Goal: Obtain resource: Download file/media

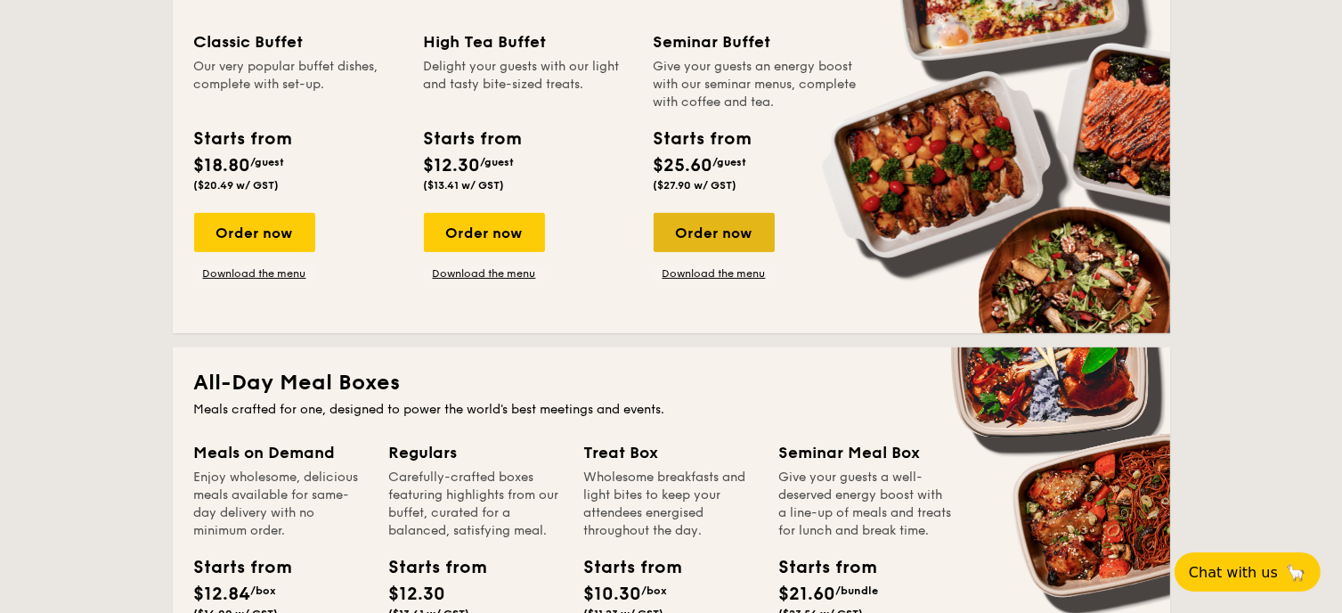
scroll to position [1069, 0]
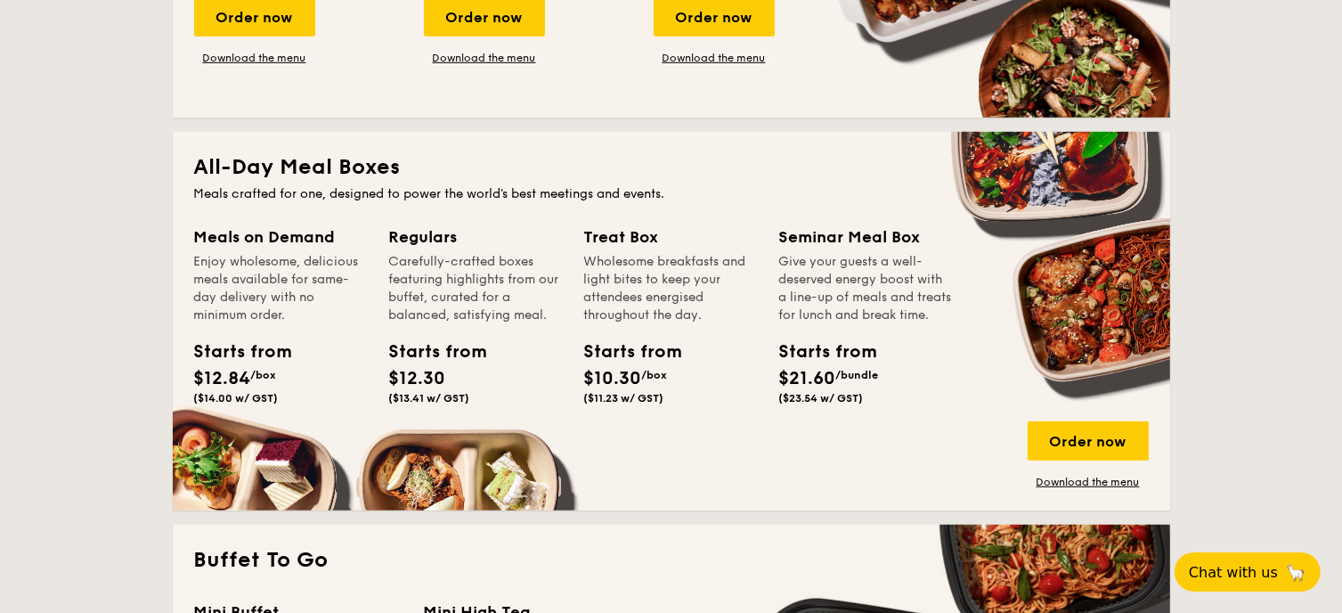
click at [472, 394] on div "Starts from $12.30 ($13.41 w/ GST)" at bounding box center [429, 372] width 94 height 66
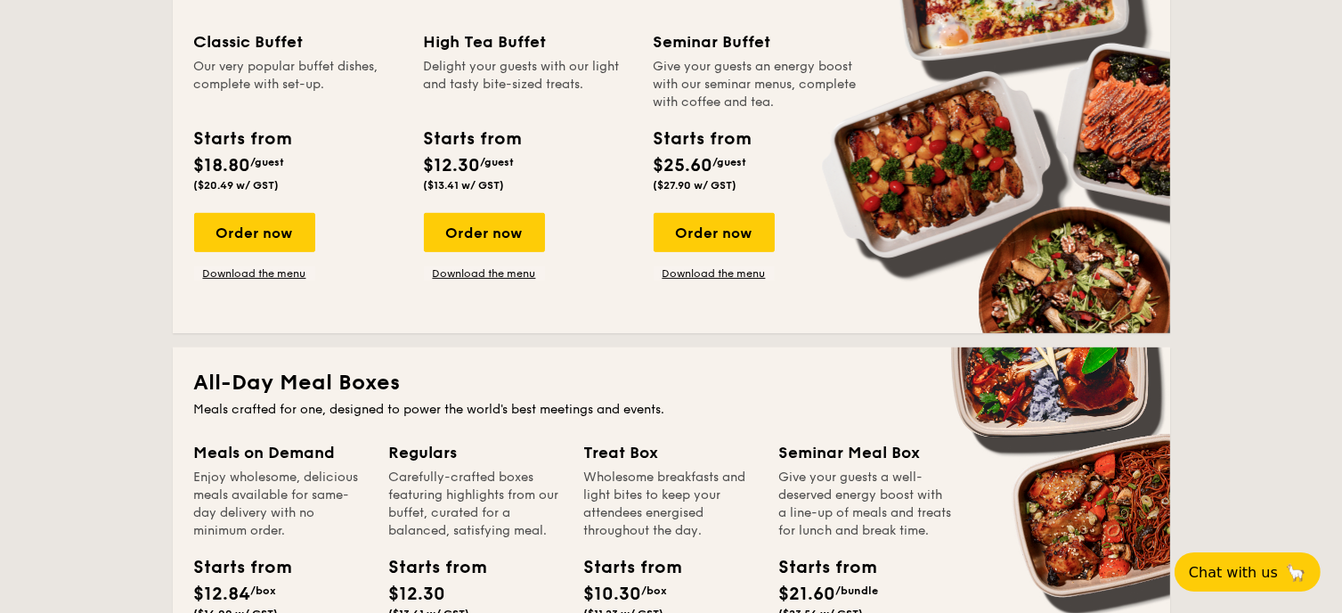
scroll to position [802, 0]
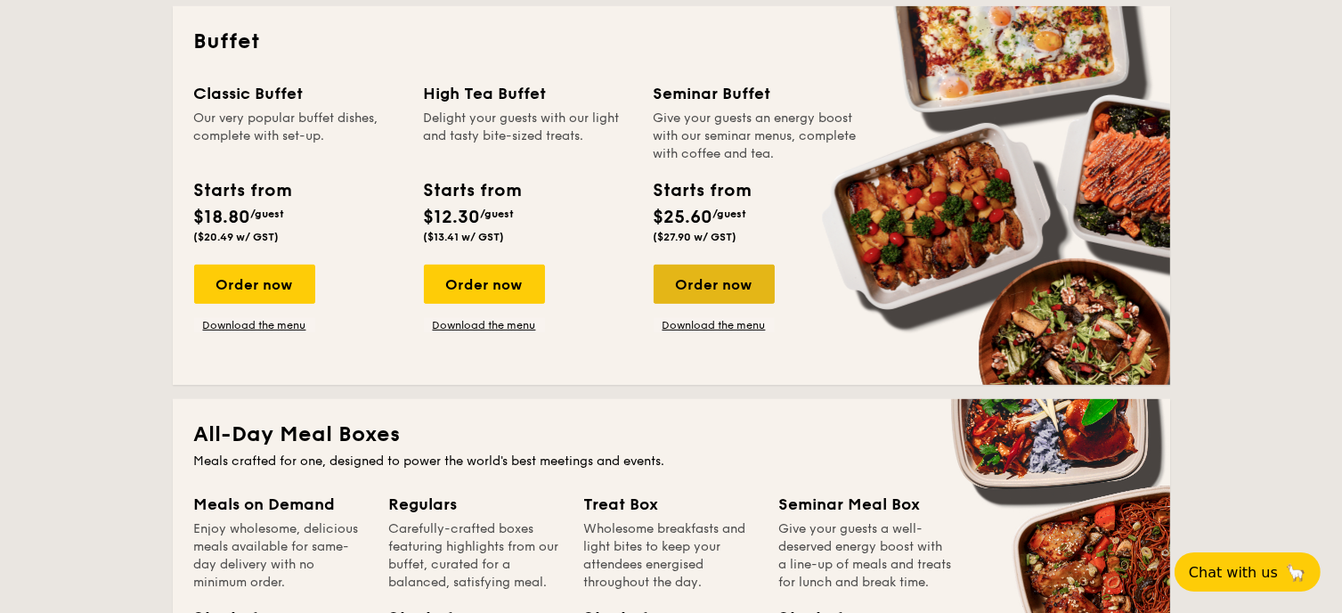
click at [676, 280] on div "Order now" at bounding box center [714, 284] width 121 height 39
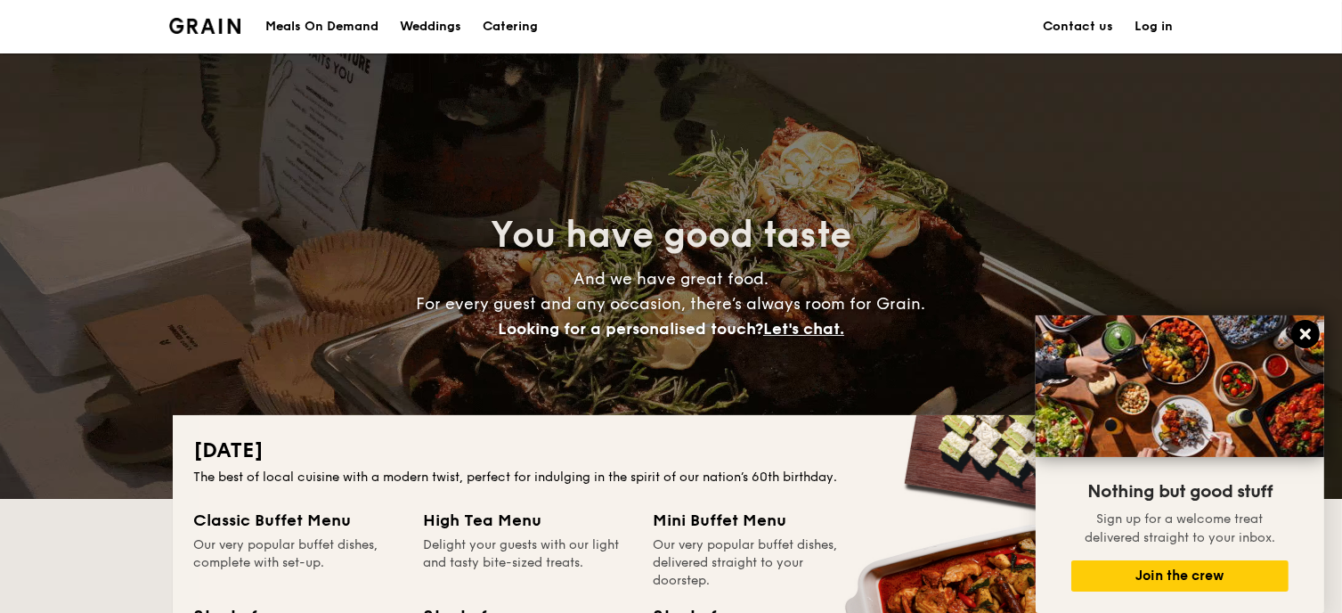
click at [1308, 334] on icon at bounding box center [1306, 334] width 11 height 11
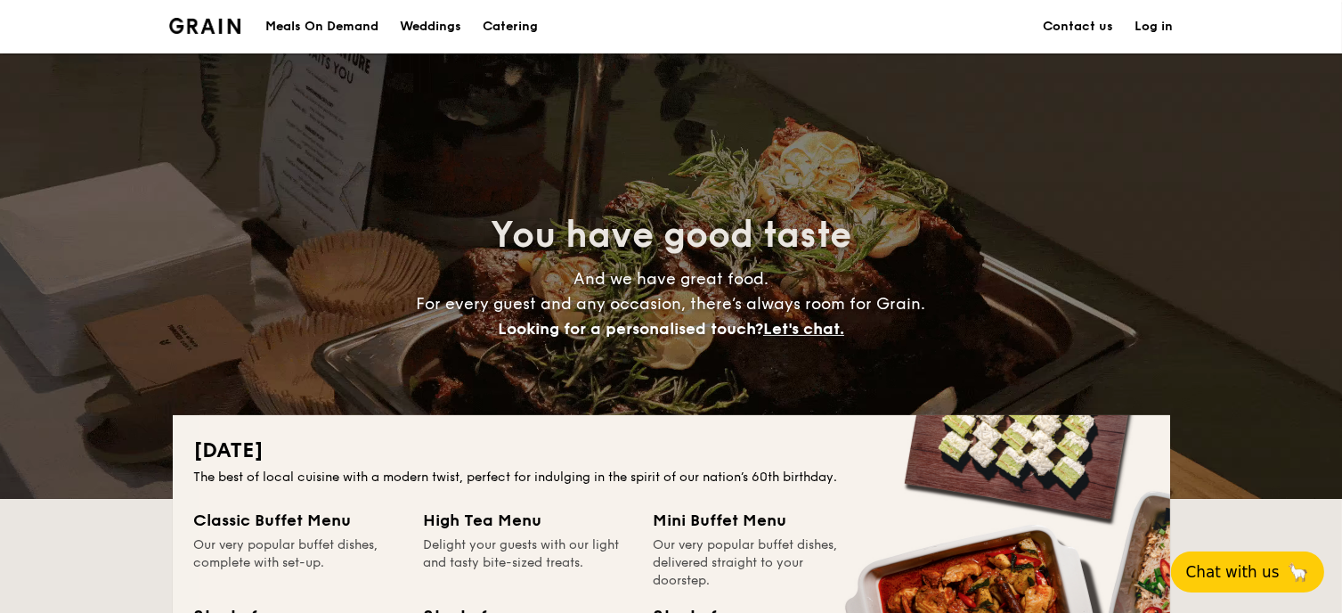
click at [1269, 576] on span "Chat with us" at bounding box center [1234, 572] width 94 height 18
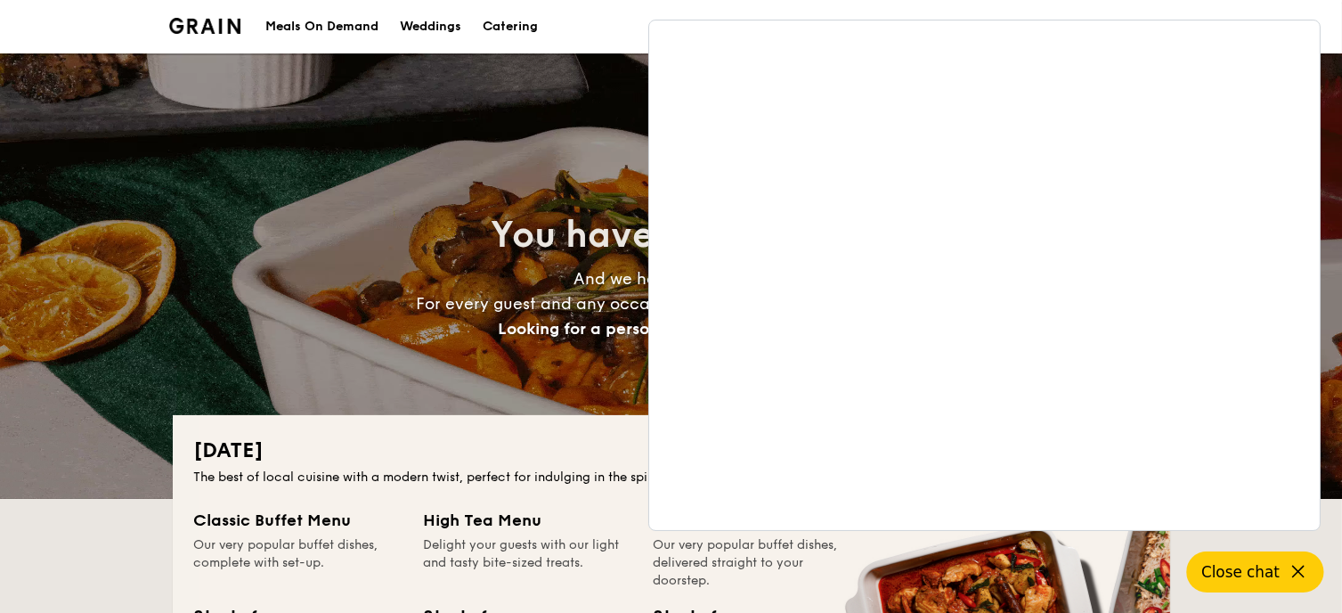
click at [583, 542] on div "Delight your guests with our light and tasty bite-sized treats." at bounding box center [528, 562] width 208 height 53
click at [1269, 571] on span "Close chat" at bounding box center [1241, 572] width 78 height 18
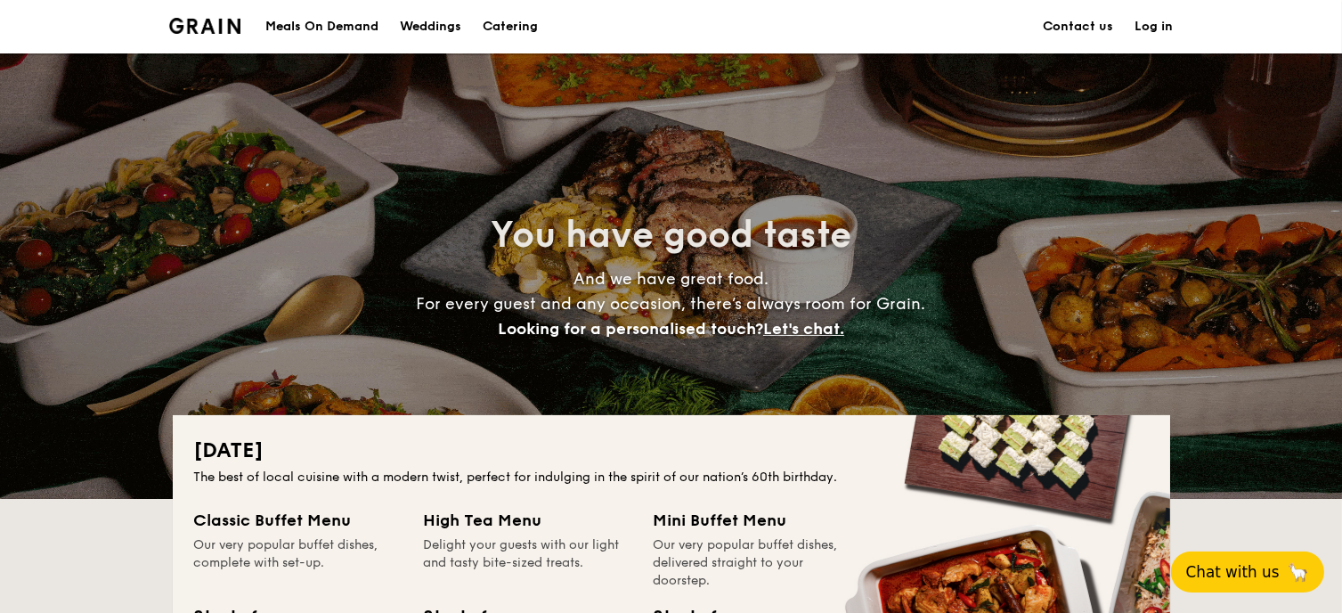
click at [524, 28] on h1 "Catering" at bounding box center [510, 26] width 55 height 53
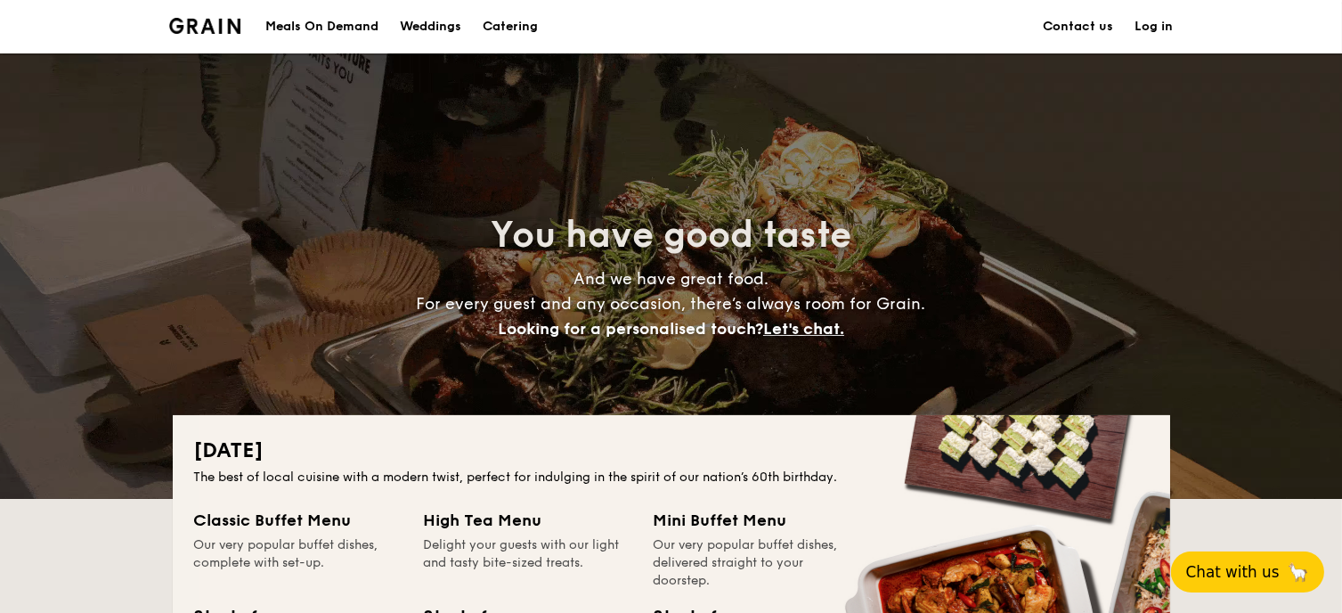
click at [503, 28] on h1 "Catering" at bounding box center [510, 26] width 55 height 53
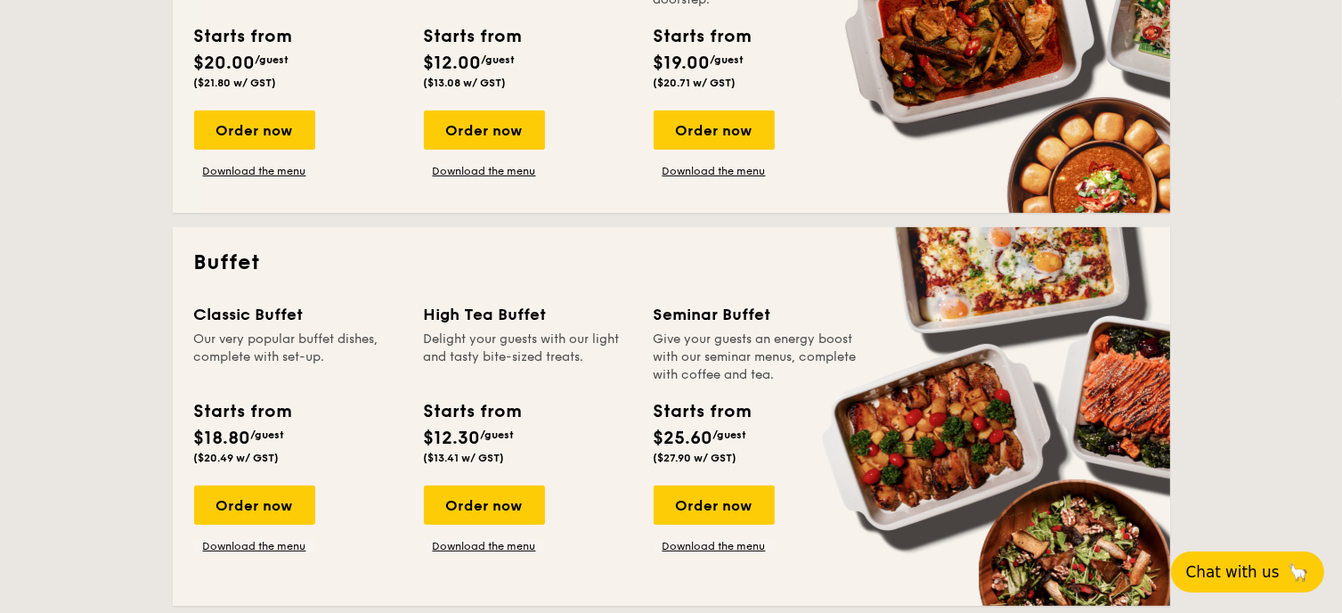
scroll to position [802, 0]
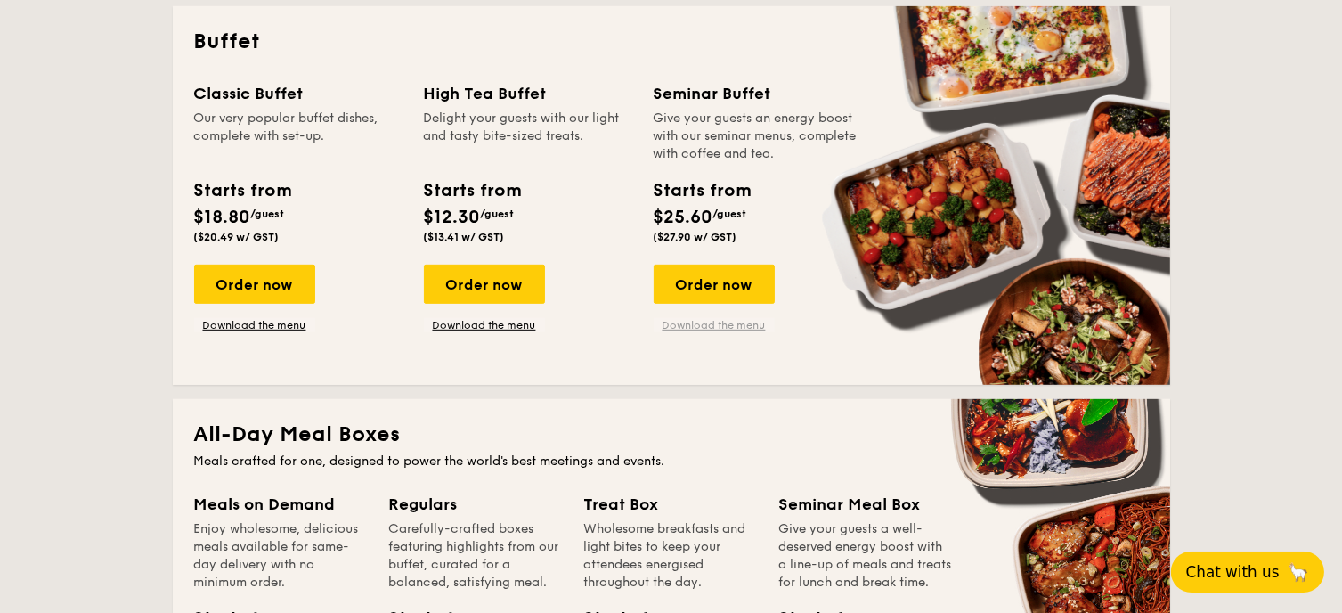
click at [725, 328] on link "Download the menu" at bounding box center [714, 325] width 121 height 14
click at [741, 323] on link "Download the menu" at bounding box center [714, 325] width 121 height 14
